Goal: Information Seeking & Learning: Learn about a topic

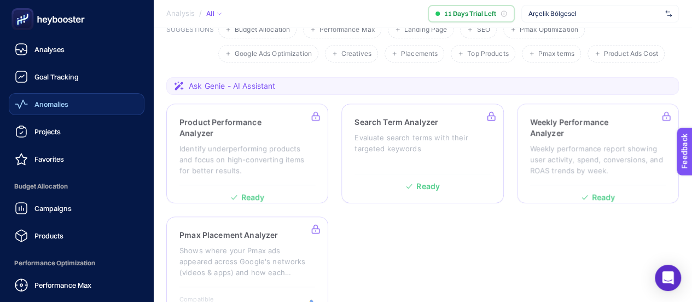
click at [15, 103] on icon at bounding box center [21, 103] width 13 height 13
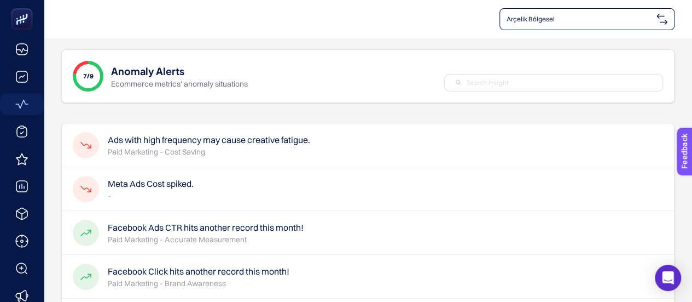
click at [180, 143] on h4 "Ads with high frequency may cause creative fatigue." at bounding box center [209, 139] width 203 height 13
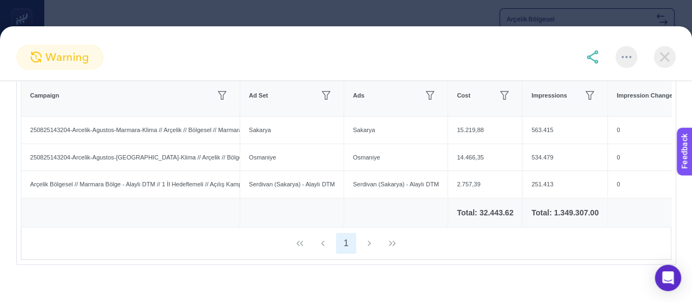
scroll to position [207, 0]
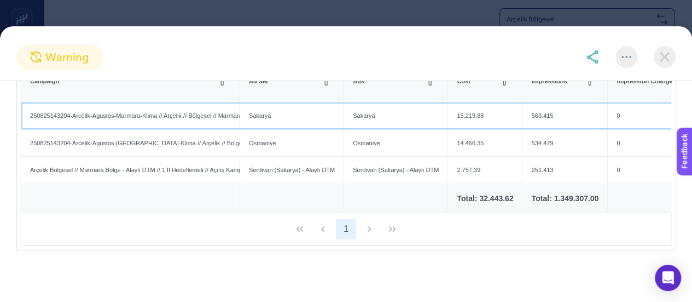
click at [168, 116] on div "250825143204-Arcelik-Agustos-Marmara-Klima // Arçelik // Bölgesel // Marmara & …" at bounding box center [130, 115] width 218 height 27
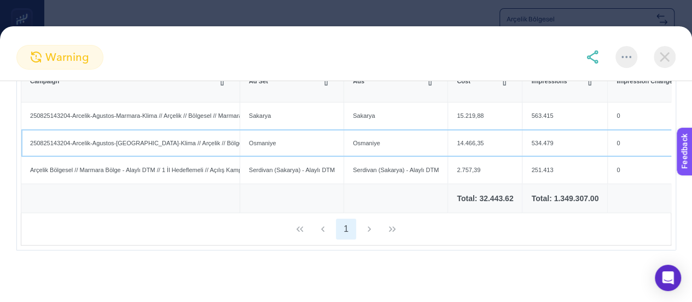
click at [165, 130] on div "250825143204-Arcelik-Agustos-[GEOGRAPHIC_DATA]-Klima // Arçelik // Bölgesel // …" at bounding box center [130, 143] width 218 height 27
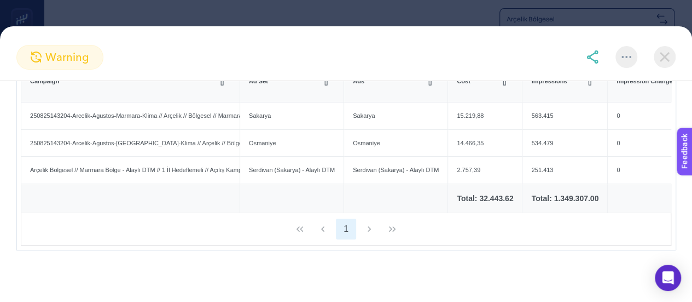
click at [665, 56] on img at bounding box center [665, 57] width 22 height 22
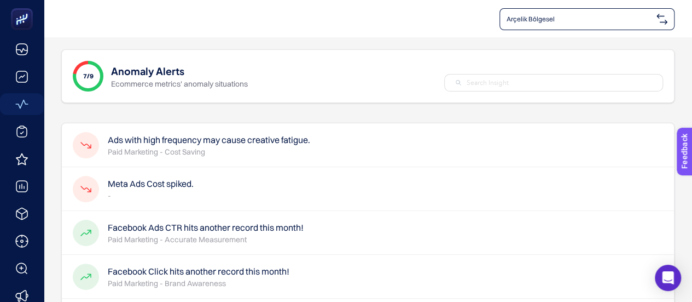
click at [135, 188] on h4 "Meta Ads Cost spiked." at bounding box center [151, 183] width 86 height 13
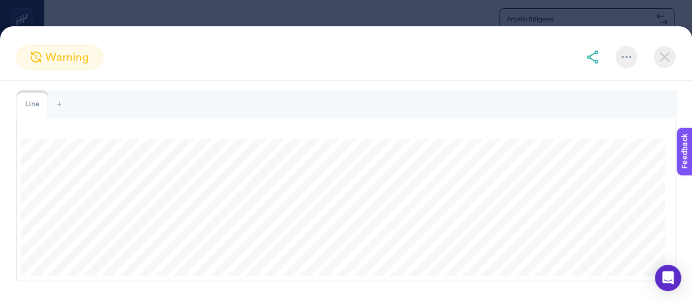
scroll to position [68, 0]
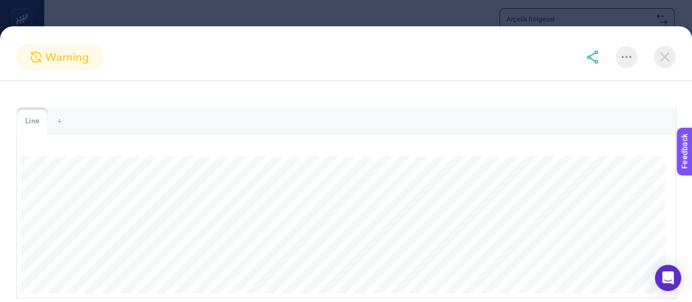
click at [663, 65] on img at bounding box center [665, 57] width 22 height 22
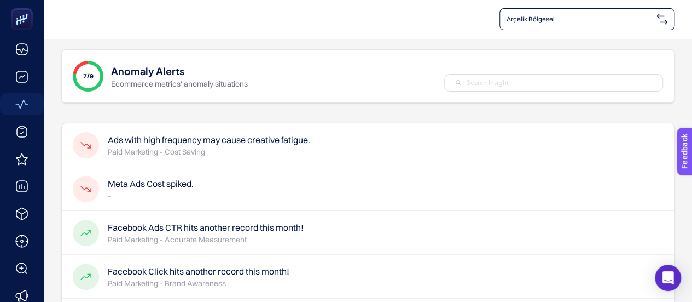
click at [184, 240] on p "Paid Marketing - Accurate Measurement" at bounding box center [206, 239] width 196 height 11
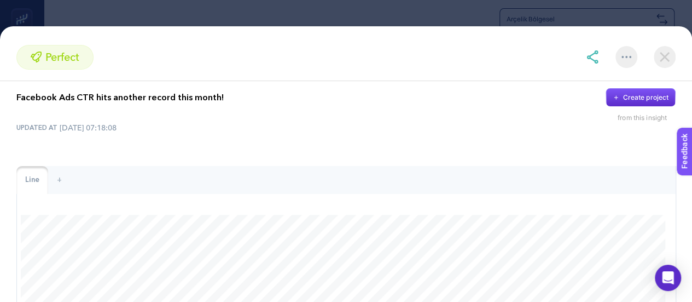
scroll to position [0, 0]
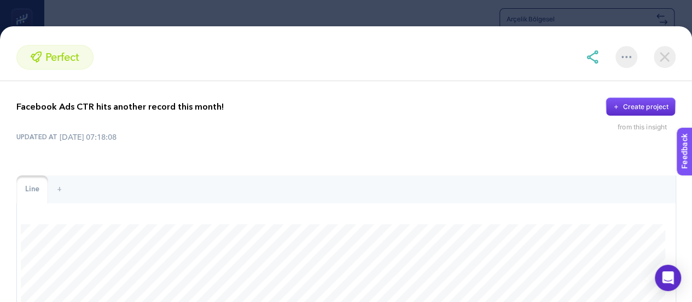
click at [664, 55] on img at bounding box center [665, 57] width 22 height 22
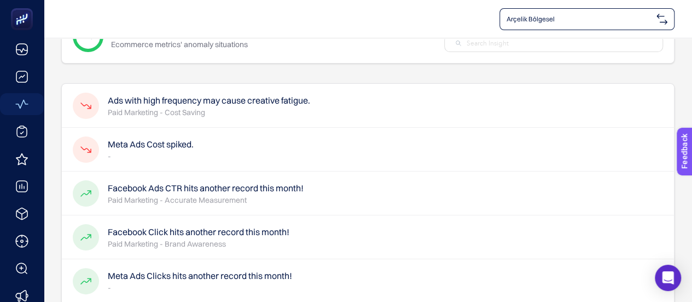
scroll to position [11, 0]
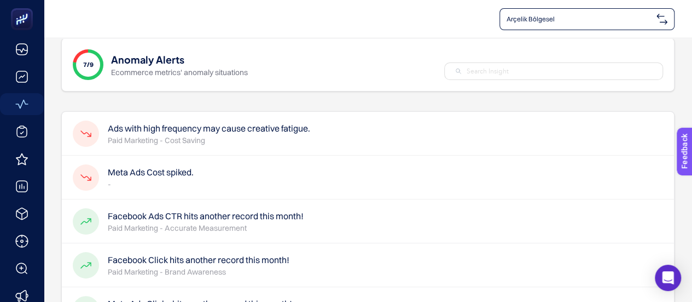
click at [197, 75] on p "Ecommerce metrics' anomaly situations" at bounding box center [179, 72] width 137 height 11
click at [190, 171] on h4 "Meta Ads Cost spiked." at bounding box center [151, 171] width 86 height 13
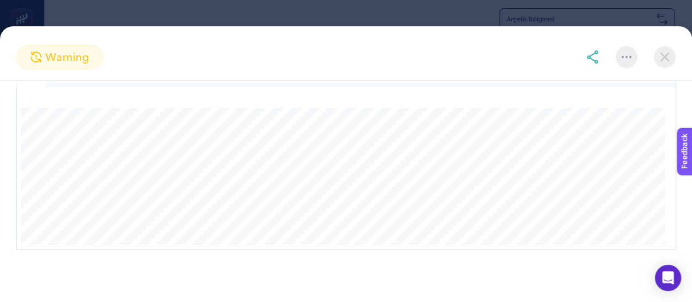
scroll to position [0, 0]
click at [665, 62] on img at bounding box center [665, 57] width 22 height 22
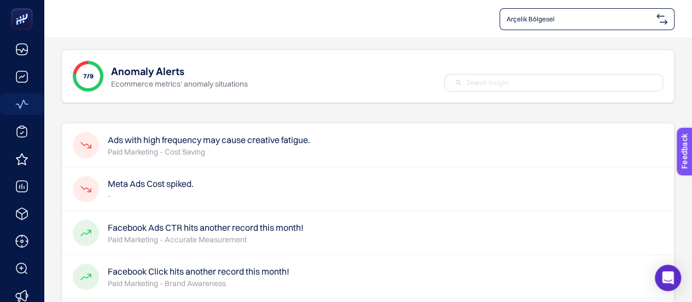
click at [151, 192] on p "-" at bounding box center [151, 195] width 86 height 11
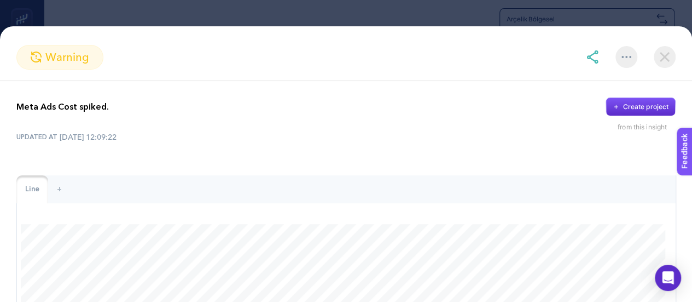
click at [661, 57] on img at bounding box center [665, 57] width 22 height 22
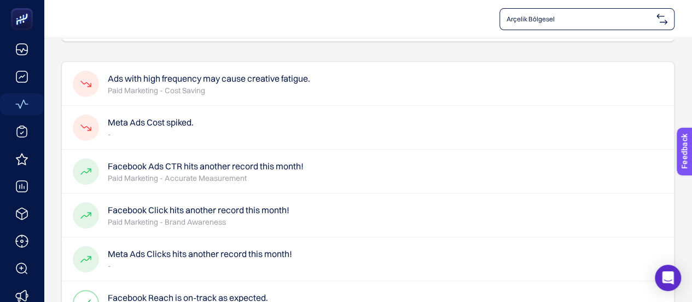
scroll to position [55, 0]
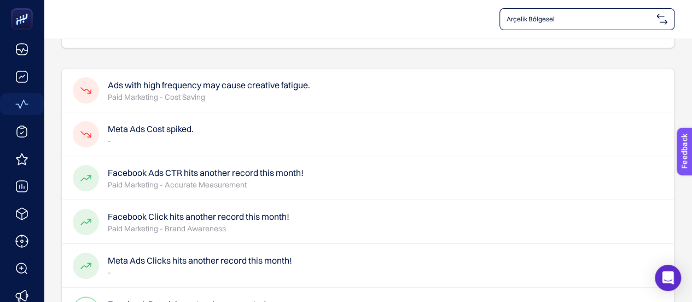
click at [162, 177] on h4 "Facebook Ads CTR hits another record this month!" at bounding box center [206, 172] width 196 height 13
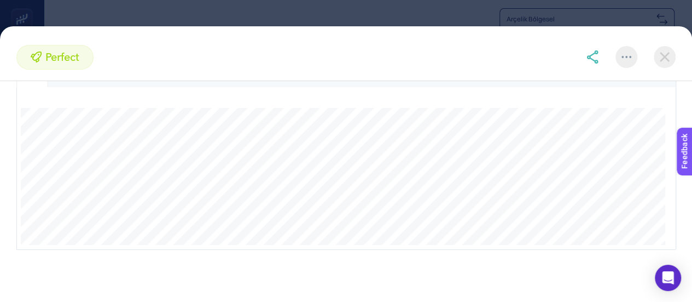
scroll to position [123, 0]
click at [669, 50] on img at bounding box center [665, 57] width 22 height 22
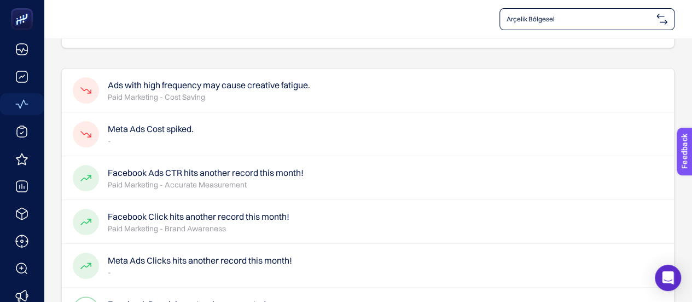
click at [179, 227] on p "Paid Marketing - Brand Awareness" at bounding box center [199, 228] width 182 height 11
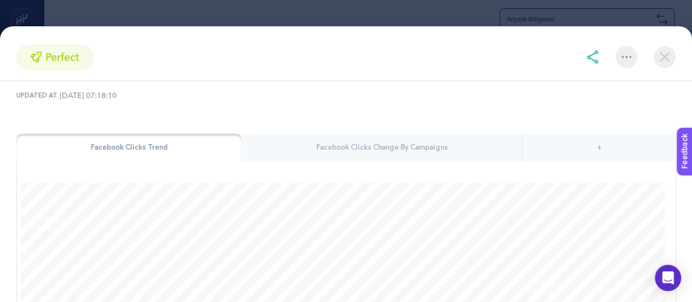
scroll to position [153, 0]
click at [668, 61] on img at bounding box center [665, 57] width 22 height 22
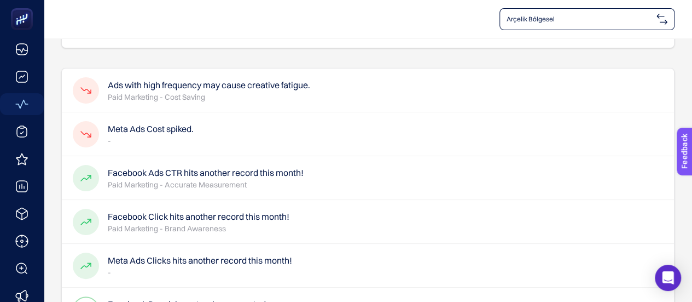
click at [219, 257] on h4 "Meta Ads Clicks hits another record this month!" at bounding box center [200, 259] width 184 height 13
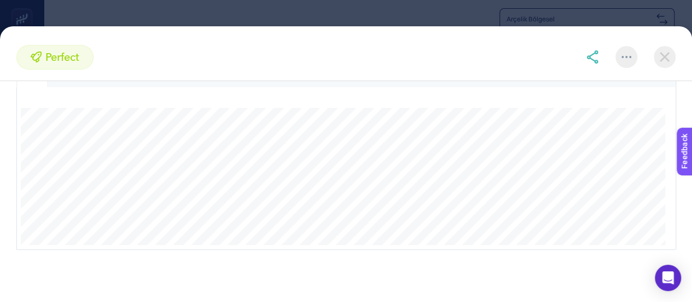
scroll to position [123, 0]
click at [665, 61] on img at bounding box center [665, 57] width 22 height 22
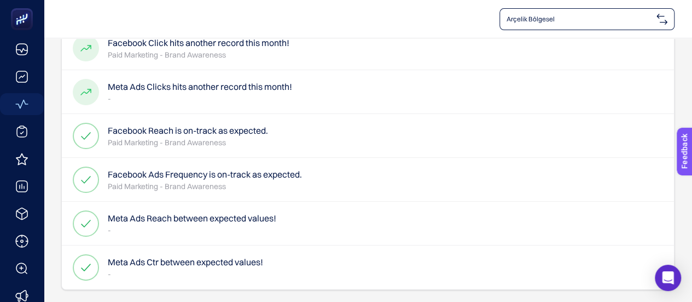
scroll to position [230, 0]
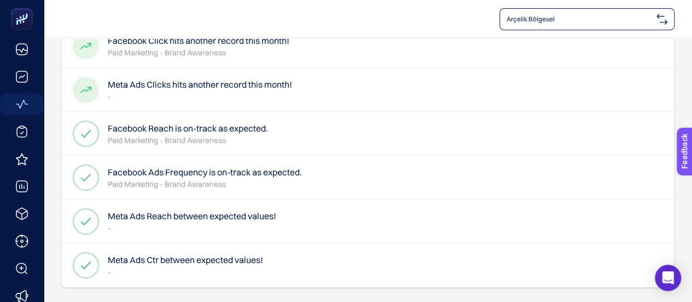
click at [186, 232] on p "-" at bounding box center [192, 227] width 169 height 11
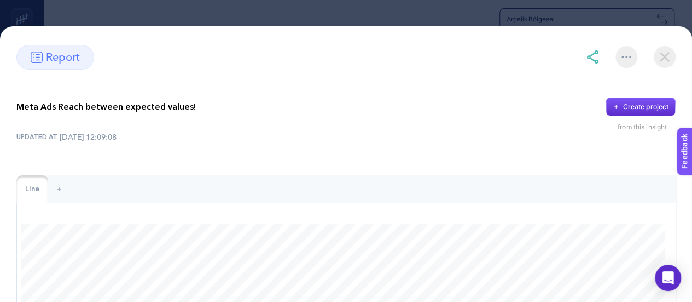
click at [670, 57] on img at bounding box center [665, 57] width 22 height 22
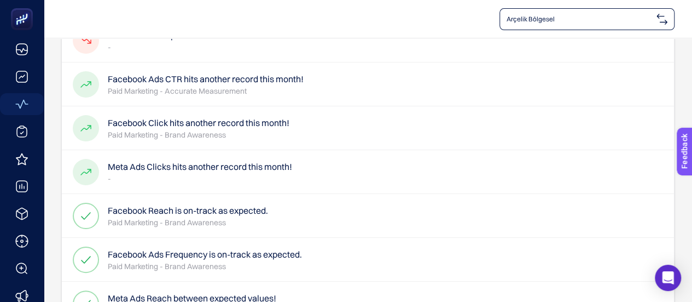
scroll to position [0, 0]
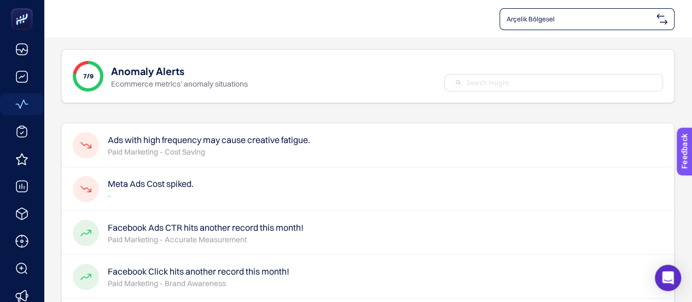
click at [97, 81] on div "7/9" at bounding box center [88, 76] width 31 height 31
click at [160, 72] on h1 "Anomaly Alerts" at bounding box center [147, 70] width 73 height 15
click at [206, 82] on p "Ecommerce metrics' anomaly situations" at bounding box center [179, 83] width 137 height 11
click at [516, 79] on input "text" at bounding box center [559, 83] width 185 height 10
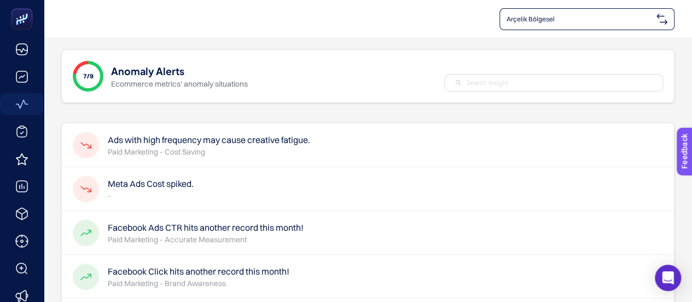
click at [516, 79] on input "text" at bounding box center [559, 83] width 185 height 10
click at [657, 22] on img at bounding box center [662, 19] width 11 height 11
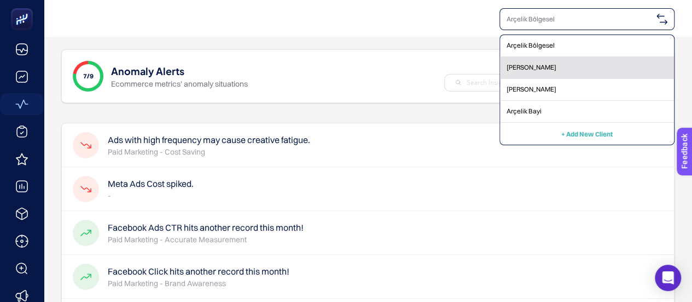
click at [541, 69] on div "[PERSON_NAME]" at bounding box center [587, 68] width 174 height 22
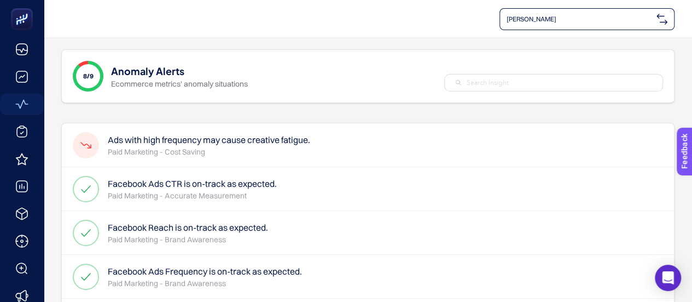
click at [185, 142] on h4 "Ads with high frequency may cause creative fatigue." at bounding box center [209, 139] width 203 height 13
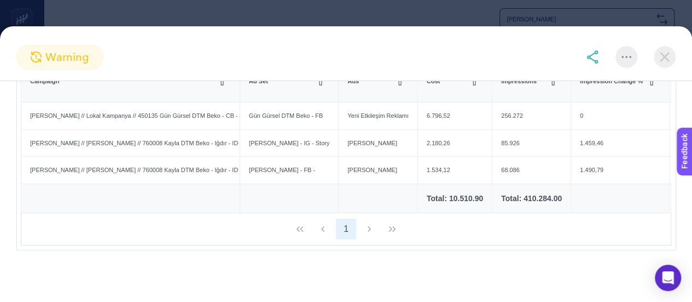
scroll to position [207, 0]
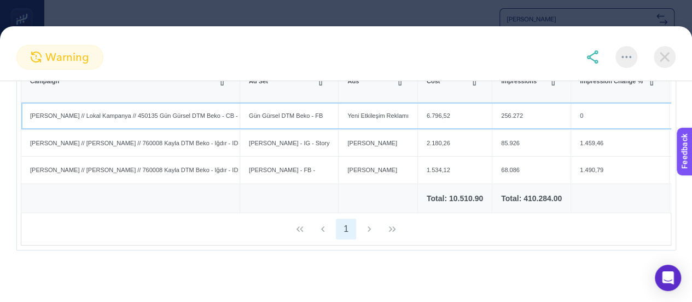
click at [141, 119] on div "[PERSON_NAME] // Lokal Kampanya // 450135 Gün Gürsel DTM Beko - CB - [GEOGRAPHI…" at bounding box center [130, 115] width 218 height 27
click at [145, 115] on div "[PERSON_NAME] // Lokal Kampanya // 450135 Gün Gürsel DTM Beko - CB - [GEOGRAPHI…" at bounding box center [130, 115] width 218 height 27
click at [343, 114] on div "Yeni Etkileşim Reklamı" at bounding box center [378, 115] width 78 height 27
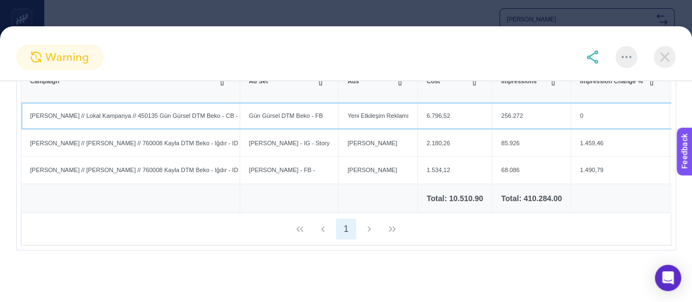
click at [146, 110] on div "[PERSON_NAME] // Lokal Kampanya // 450135 Gün Gürsel DTM Beko - CB - [GEOGRAPHI…" at bounding box center [130, 115] width 218 height 27
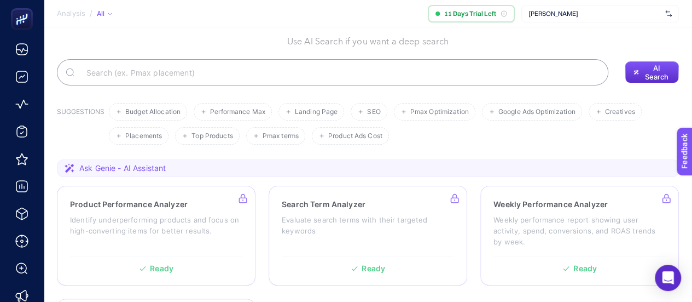
scroll to position [55, 0]
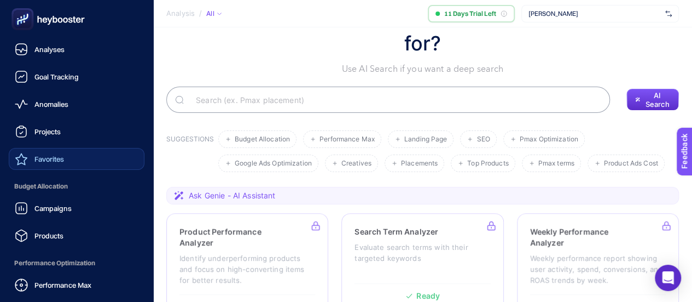
click at [61, 157] on span "Favorites" at bounding box center [49, 158] width 30 height 9
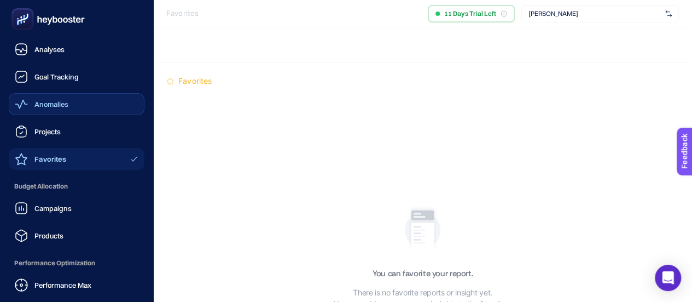
click at [44, 105] on span "Anomalies" at bounding box center [51, 104] width 34 height 9
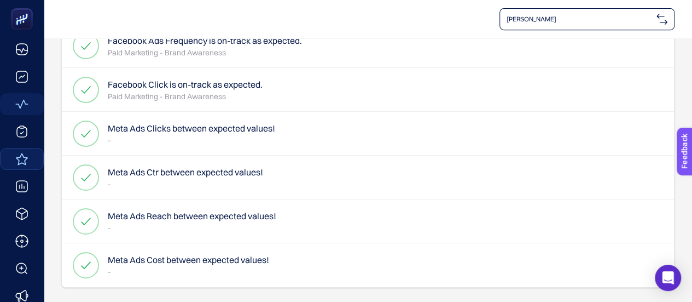
scroll to position [176, 0]
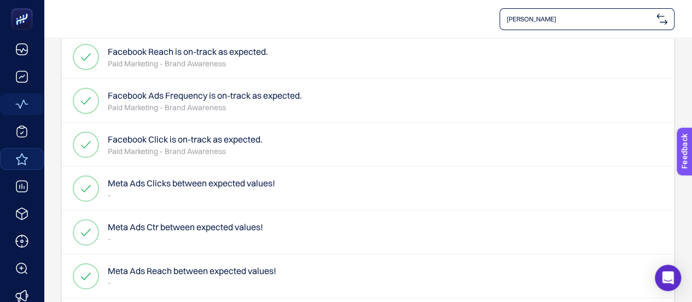
click at [197, 193] on p "-" at bounding box center [191, 194] width 167 height 11
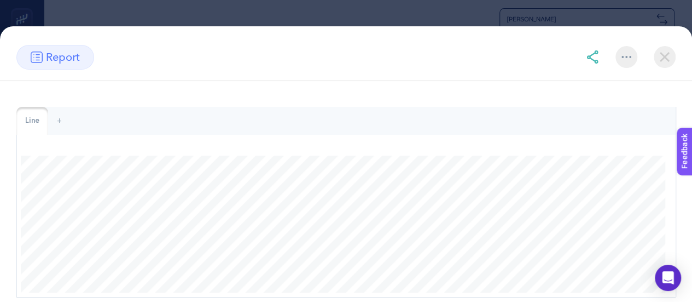
scroll to position [0, 0]
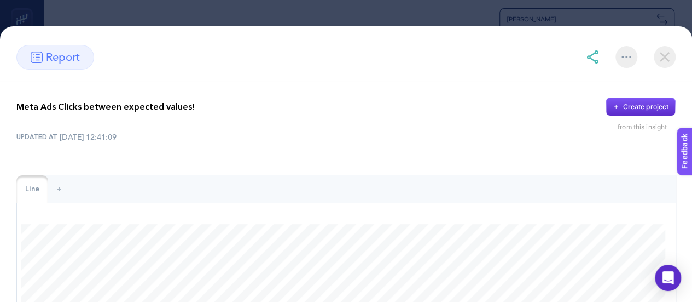
click at [659, 53] on img at bounding box center [665, 57] width 22 height 22
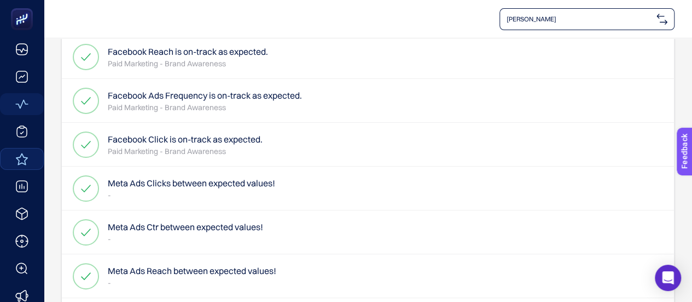
click at [193, 272] on h4 "Meta Ads Reach between expected values!" at bounding box center [192, 270] width 169 height 13
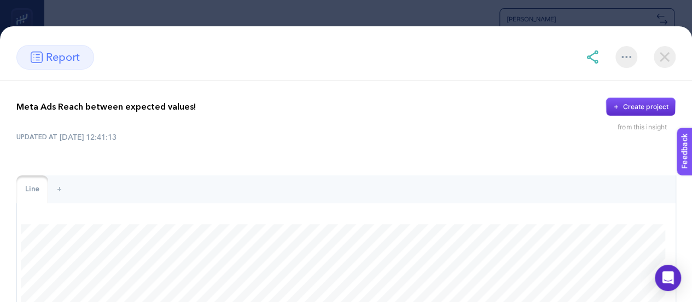
click at [663, 52] on img at bounding box center [665, 57] width 22 height 22
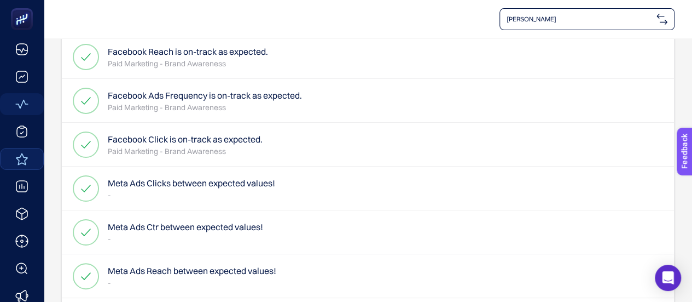
click at [149, 225] on h4 "Meta Ads Ctr between expected values!" at bounding box center [185, 226] width 155 height 13
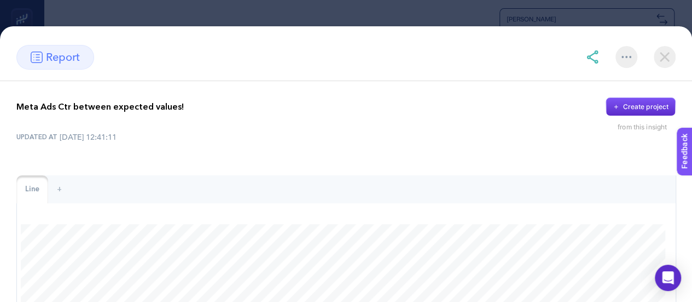
click at [664, 47] on img at bounding box center [665, 57] width 22 height 22
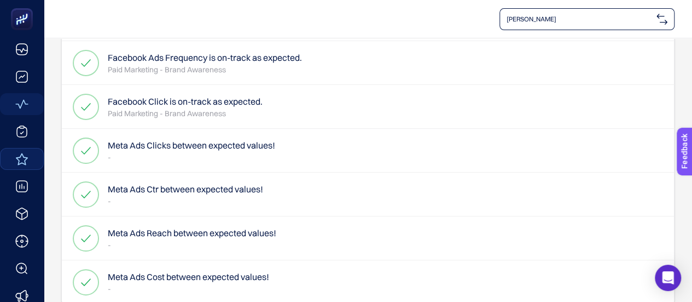
scroll to position [230, 0]
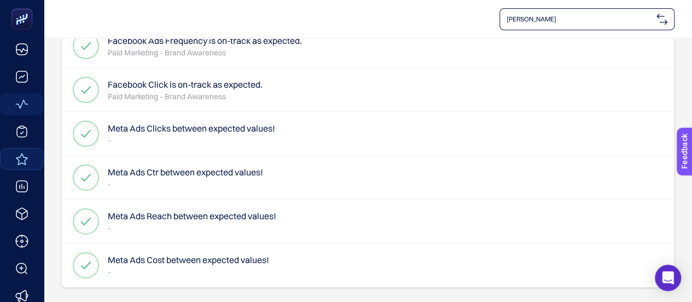
click at [240, 261] on h4 "Meta Ads Cost between expected values!" at bounding box center [188, 259] width 161 height 13
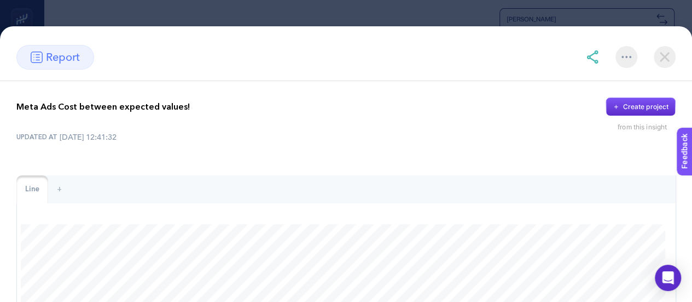
click at [661, 54] on img at bounding box center [665, 57] width 22 height 22
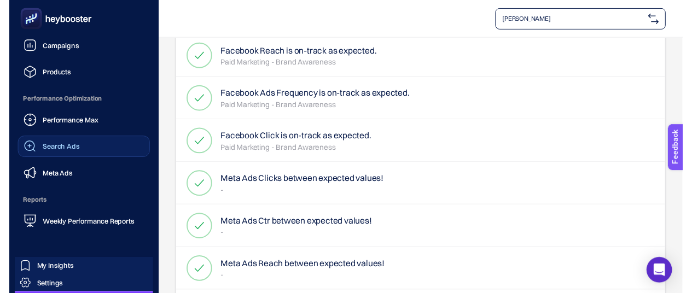
scroll to position [164, 0]
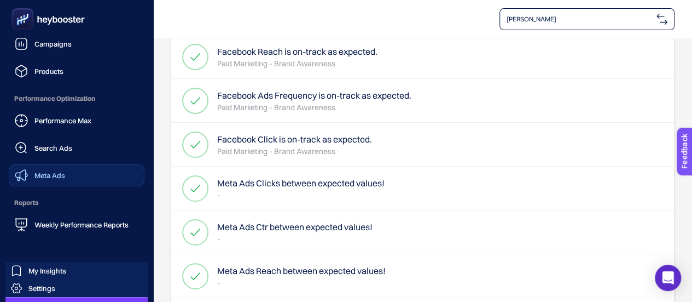
click at [68, 167] on link "Meta Ads" at bounding box center [77, 175] width 136 height 22
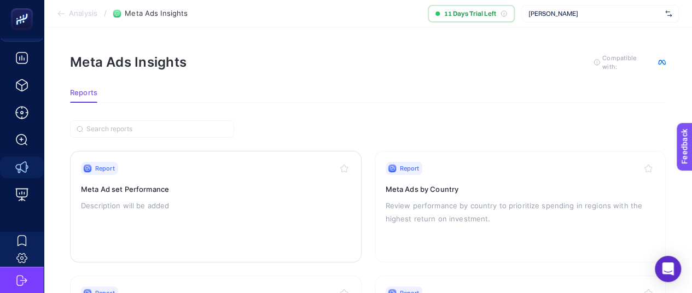
click at [136, 180] on div "Report Meta Ad set Performance Description will be added" at bounding box center [216, 207] width 270 height 90
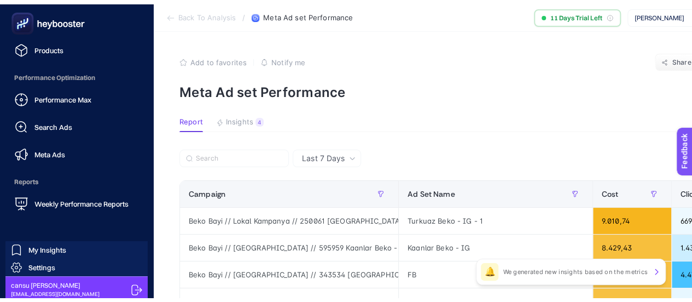
scroll to position [194, 0]
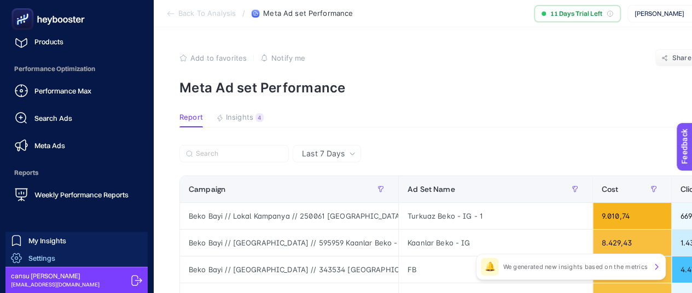
click at [41, 259] on span "Settings" at bounding box center [41, 258] width 27 height 9
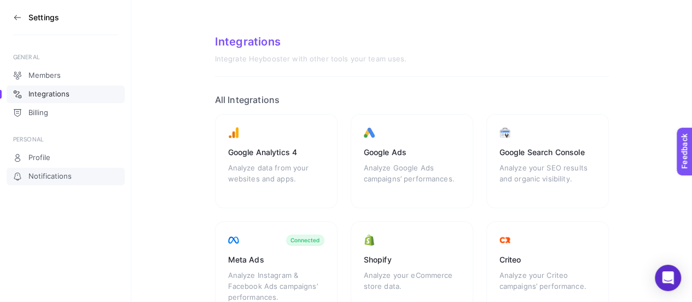
click at [56, 178] on span "Notifications" at bounding box center [49, 176] width 43 height 9
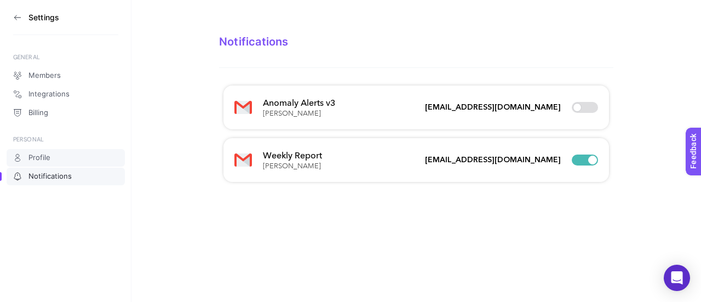
click at [60, 163] on link "Profile" at bounding box center [66, 158] width 118 height 18
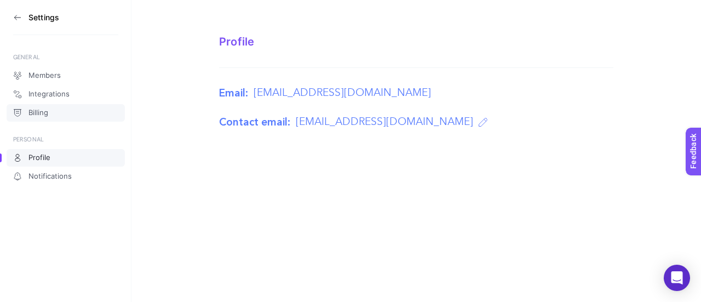
click at [53, 116] on link "Billing" at bounding box center [66, 113] width 118 height 18
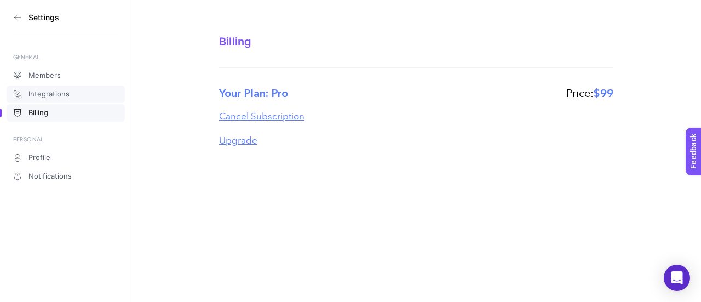
click at [61, 94] on span "Integrations" at bounding box center [48, 94] width 41 height 9
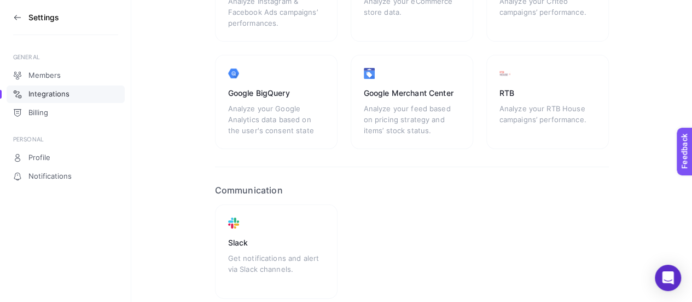
scroll to position [322, 0]
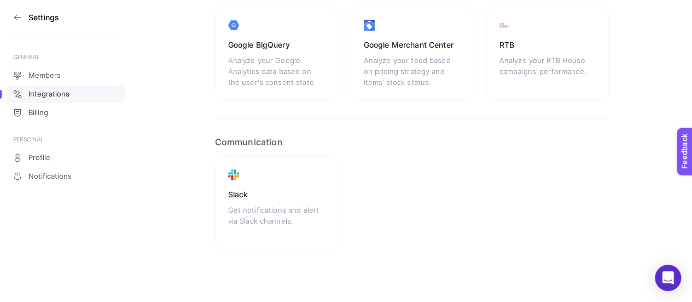
click at [71, 66] on div "Members Integrations Billing" at bounding box center [66, 94] width 118 height 56
click at [66, 73] on link "Members" at bounding box center [66, 76] width 118 height 18
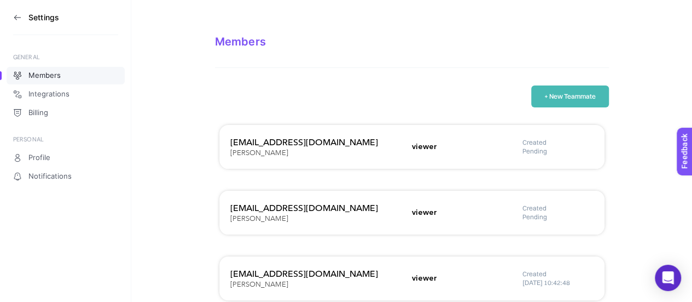
click at [22, 17] on section "Settings" at bounding box center [65, 17] width 105 height 35
click at [42, 17] on h3 "Settings" at bounding box center [43, 17] width 31 height 9
click at [14, 11] on section "Settings" at bounding box center [65, 17] width 105 height 35
click at [14, 15] on icon at bounding box center [17, 17] width 9 height 9
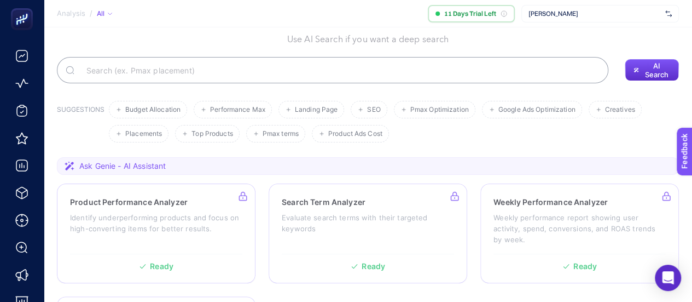
scroll to position [109, 0]
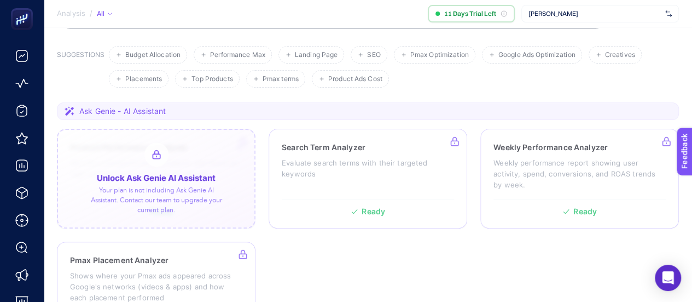
click at [151, 175] on div at bounding box center [156, 179] width 199 height 100
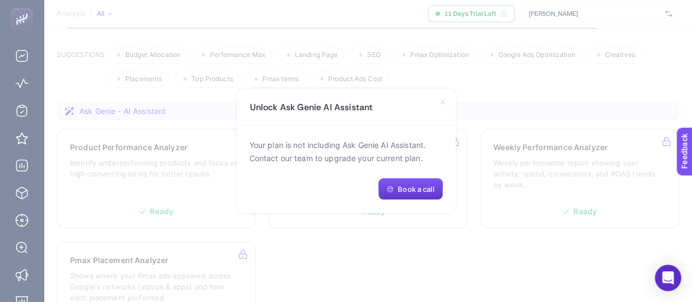
click at [405, 187] on span "Book a call" at bounding box center [416, 188] width 36 height 9
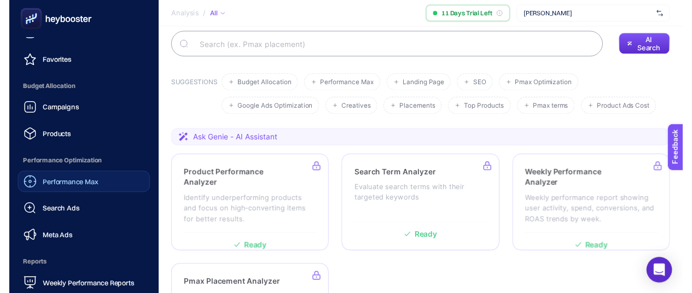
scroll to position [185, 0]
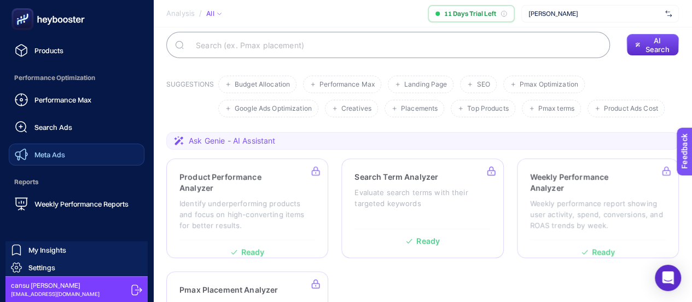
click at [68, 155] on link "Meta Ads" at bounding box center [77, 154] width 136 height 22
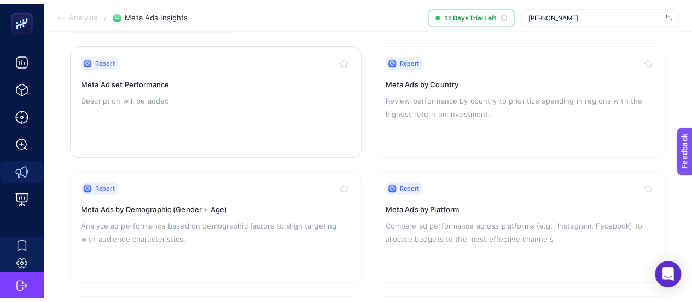
scroll to position [128, 0]
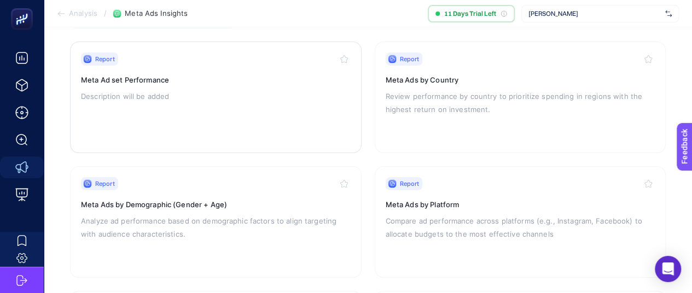
click at [241, 101] on div "Report Meta Ad set Performance Description will be added" at bounding box center [216, 98] width 270 height 90
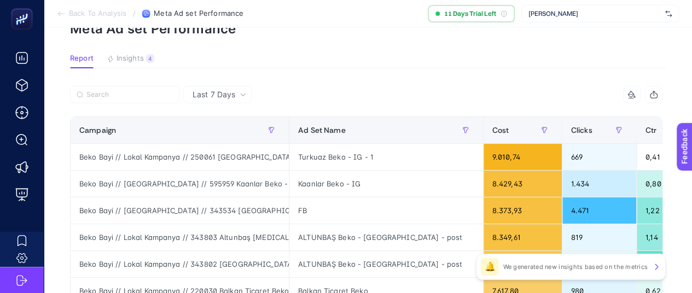
scroll to position [55, 0]
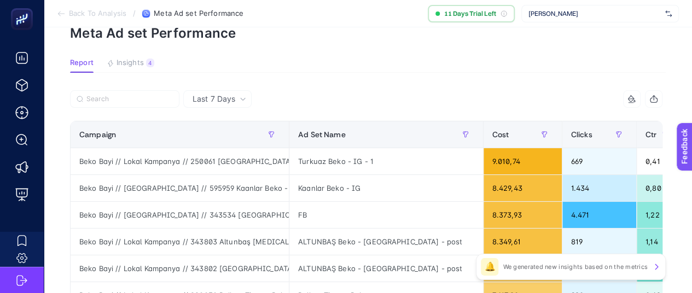
click at [242, 100] on icon at bounding box center [243, 100] width 4 height 2
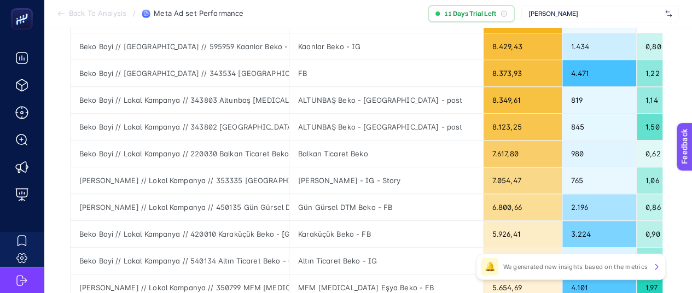
scroll to position [219, 0]
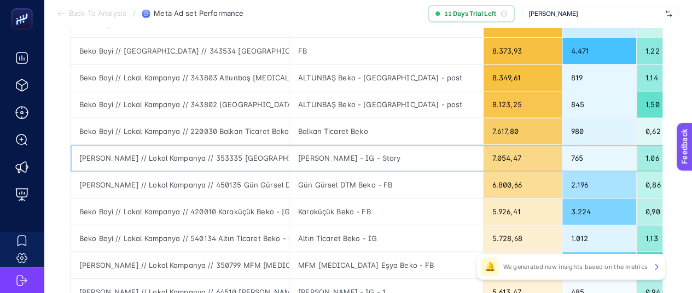
click at [239, 156] on div "Beko Bayi // Lokal Kampanya // 353335 Kahvecioğlu Beko - İzmir - CB // İzmir Bö…" at bounding box center [180, 158] width 218 height 26
copy tr "Beko Bayi // Lokal Kampanya // 353335 Kahvecioğlu Beko - İzmir - CB // İzmir Bö…"
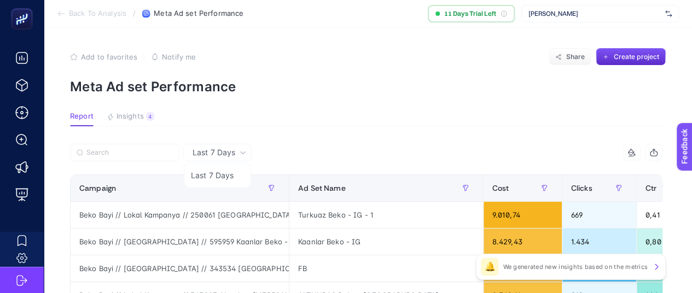
scroll to position [0, 0]
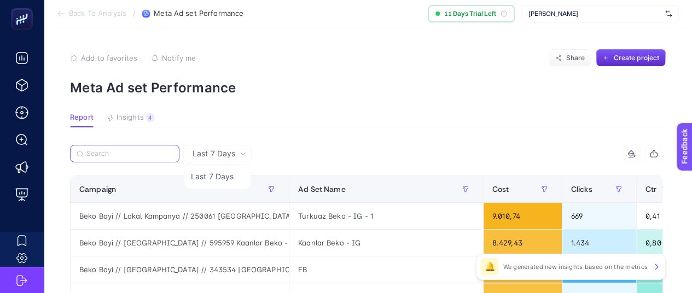
click at [102, 150] on input "Search" at bounding box center [129, 154] width 86 height 8
paste input "Beko Bayi // Lokal Kampanya // 353335 Kahvecioğlu Beko - İzmir - CB // İzmir Bö…"
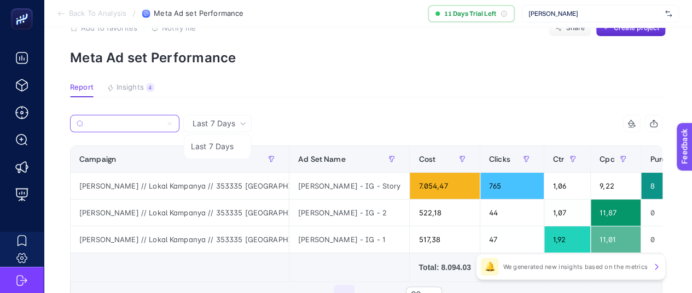
scroll to position [109, 0]
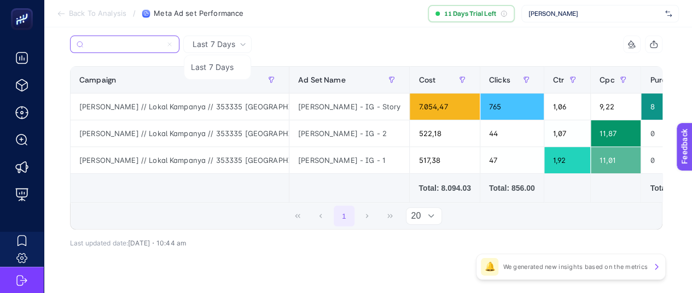
type input "Beko Bayi // Lokal Kampanya // 353335 Kahvecioğlu Beko - İzmir - CB // İzmir Bö…"
click at [434, 219] on icon at bounding box center [431, 216] width 7 height 7
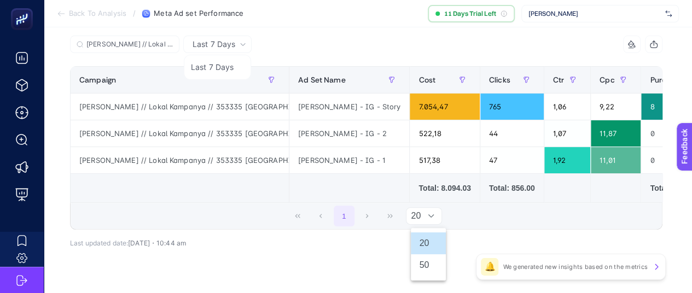
click at [504, 220] on div "1 20" at bounding box center [367, 216] width 592 height 26
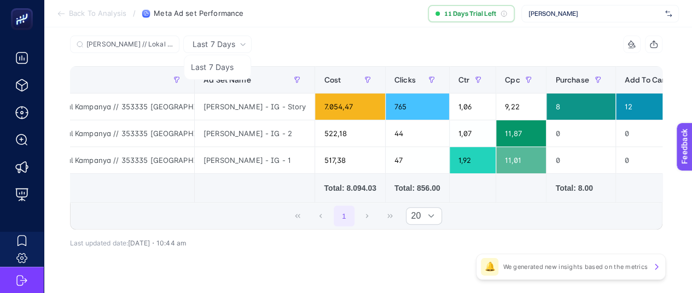
scroll to position [0, 0]
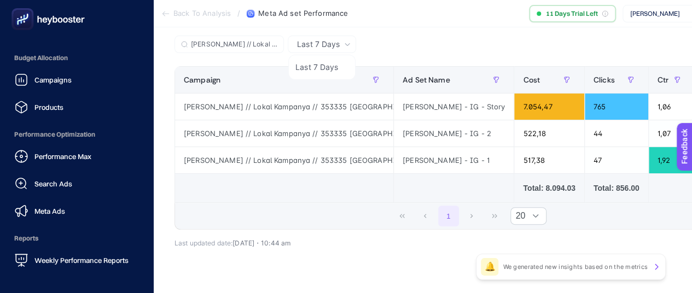
click at [26, 17] on rect at bounding box center [23, 19] width 18 height 18
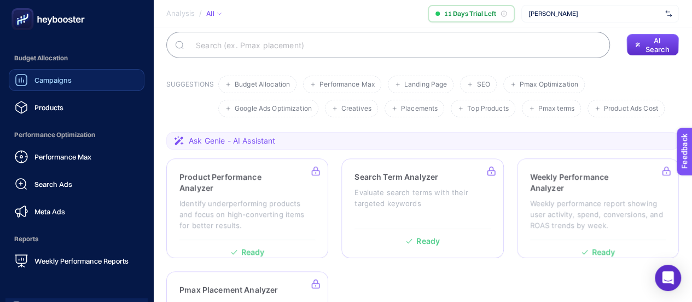
click at [48, 79] on span "Campaigns" at bounding box center [52, 80] width 37 height 9
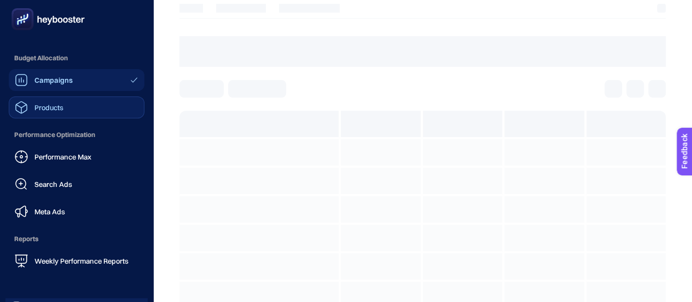
click at [54, 103] on span "Products" at bounding box center [48, 107] width 29 height 9
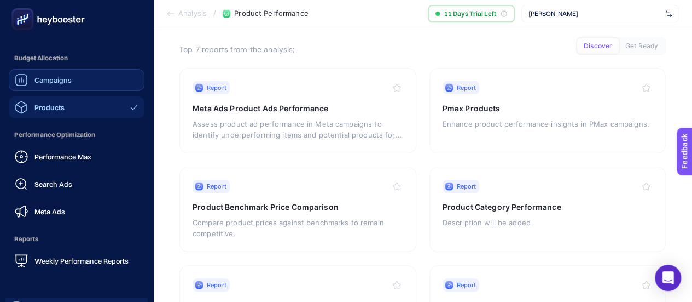
click at [58, 79] on span "Campaigns" at bounding box center [52, 80] width 37 height 9
